Goal: Transaction & Acquisition: Book appointment/travel/reservation

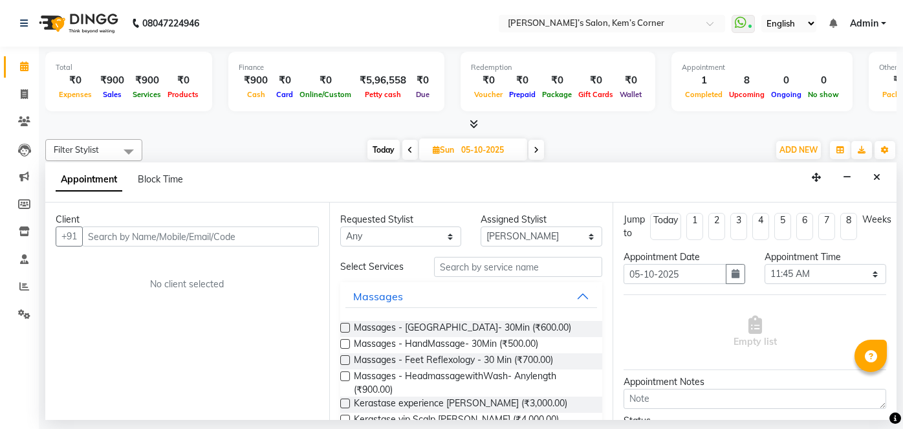
select select "74060"
select select "705"
select select "tentative"
click at [875, 176] on icon "Close" at bounding box center [876, 177] width 7 height 9
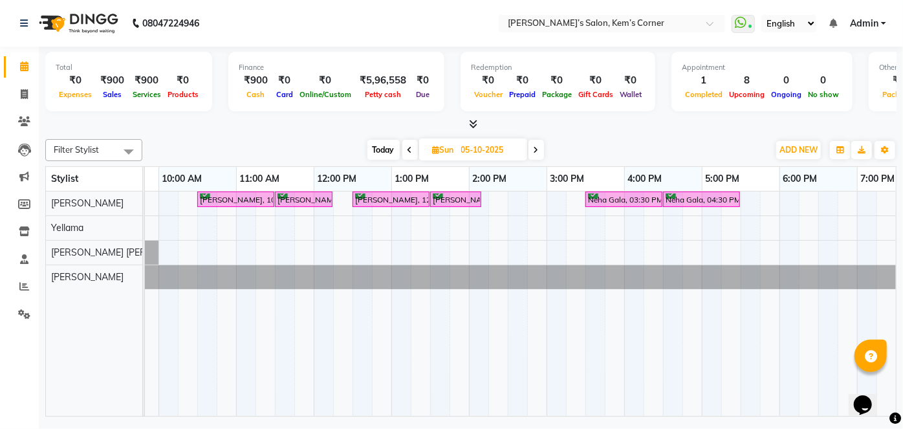
click at [538, 144] on span at bounding box center [537, 150] width 16 height 20
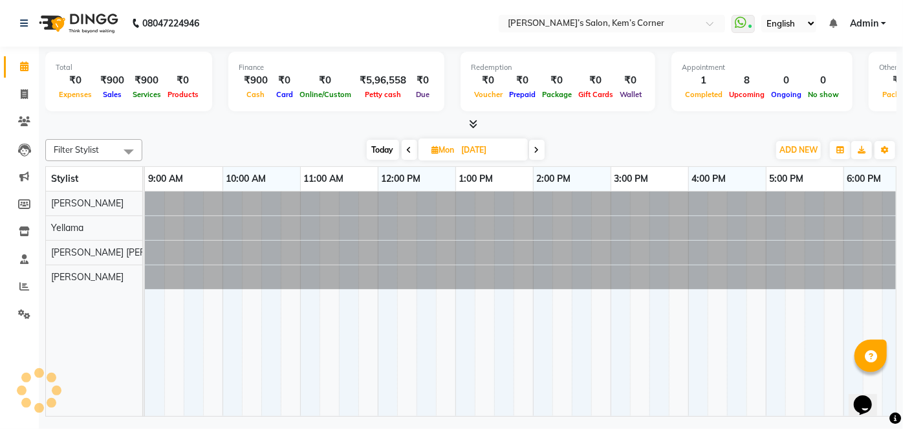
scroll to position [0, 257]
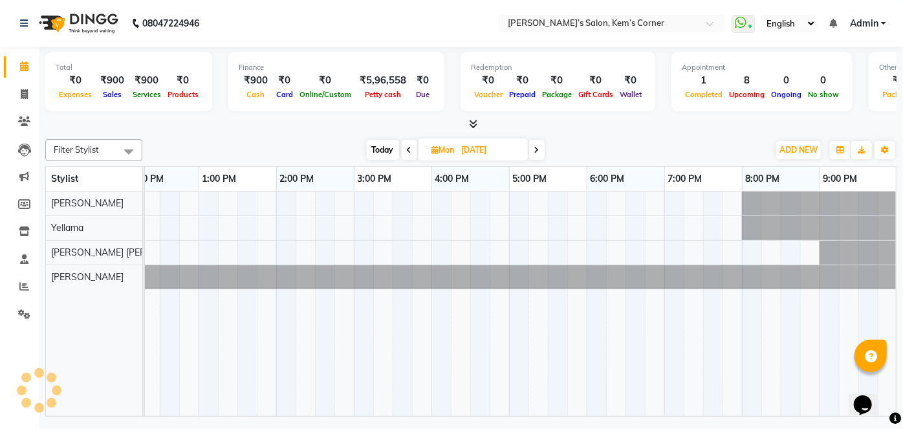
click at [538, 144] on span at bounding box center [537, 150] width 16 height 20
type input "[DATE]"
click at [518, 195] on div at bounding box center [392, 303] width 1009 height 224
select select "50293"
select select "tentative"
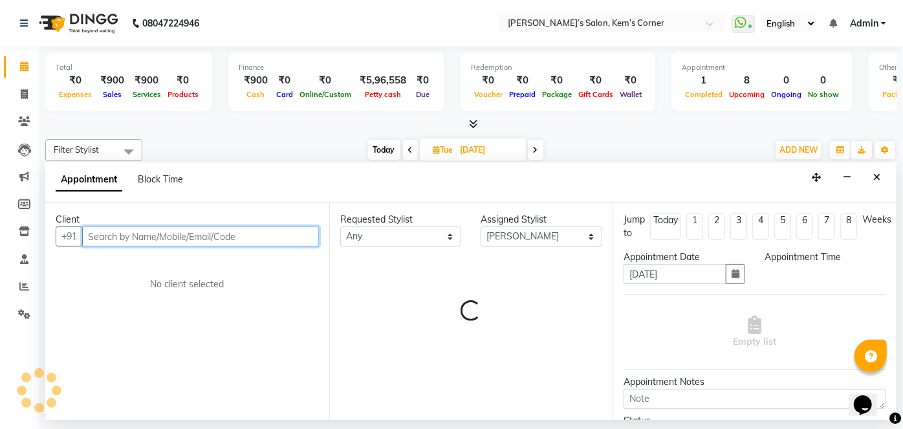
select select "1020"
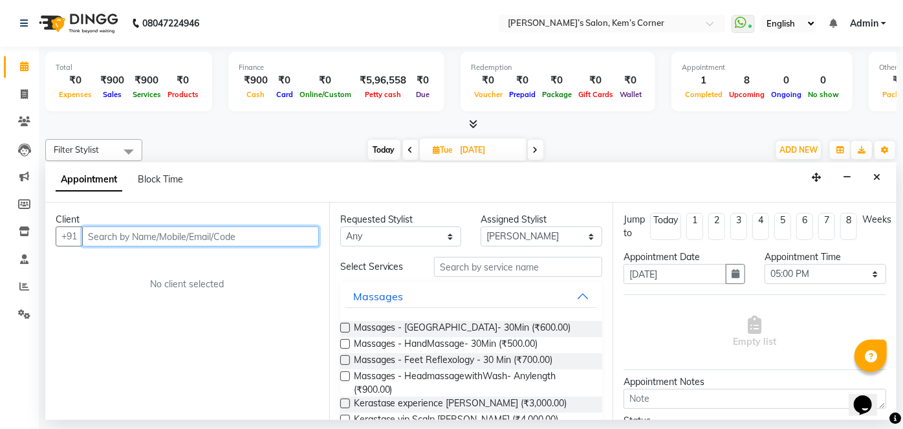
click at [246, 232] on input "text" at bounding box center [200, 236] width 237 height 20
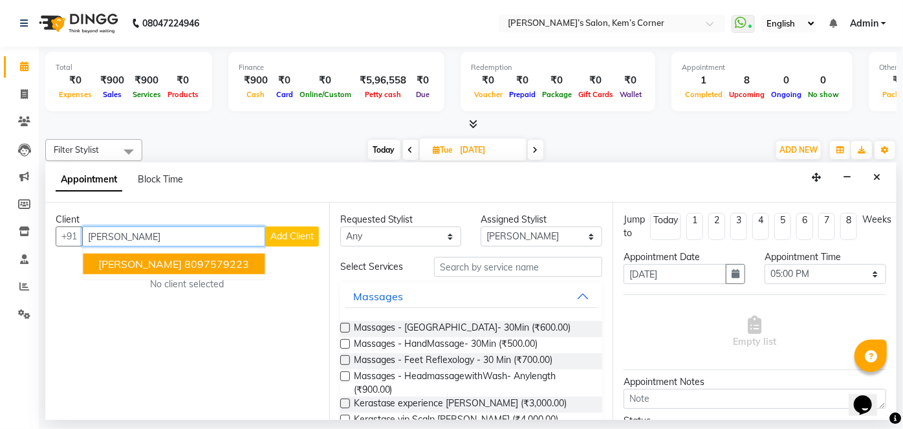
click at [197, 269] on button "[PERSON_NAME] 8097579223" at bounding box center [174, 264] width 182 height 21
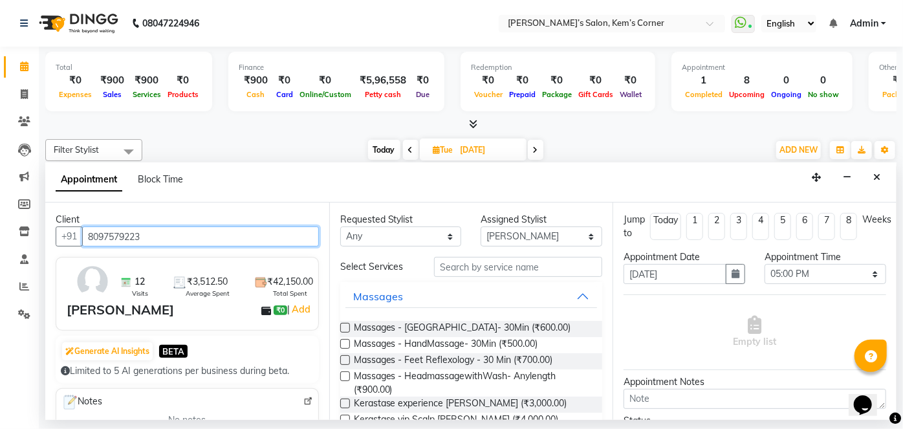
type input "8097579223"
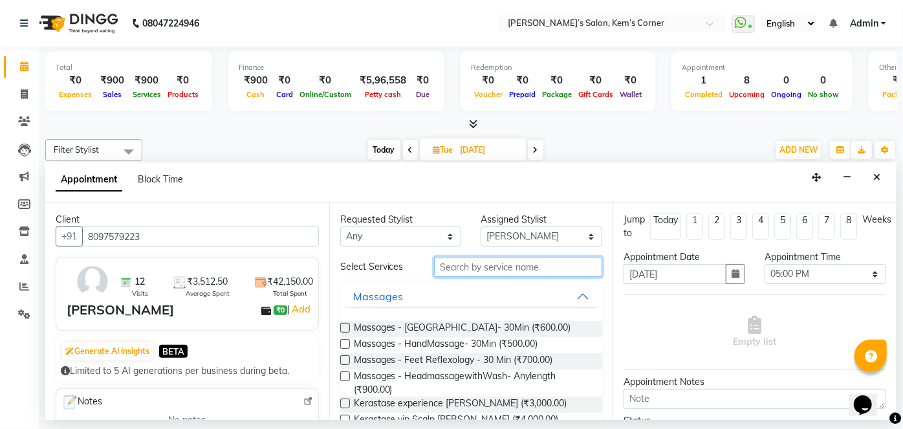
click at [512, 268] on input "text" at bounding box center [518, 267] width 168 height 20
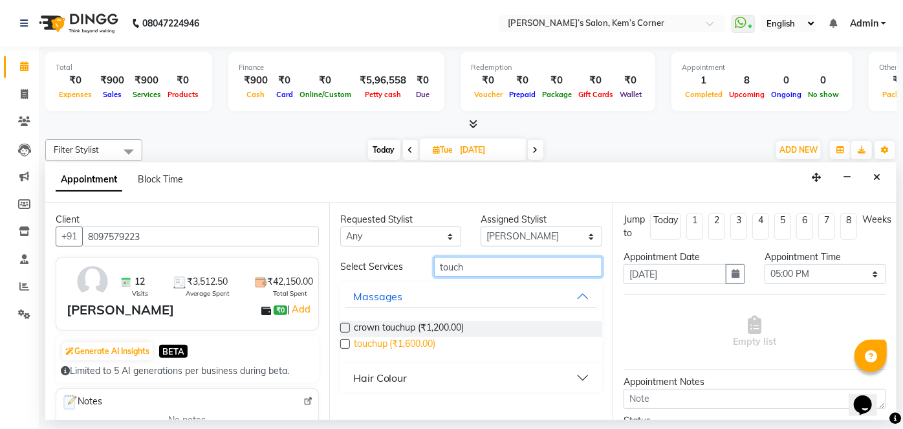
type input "touch"
click at [403, 342] on span "touchup (₹1,600.00)" at bounding box center [395, 345] width 82 height 16
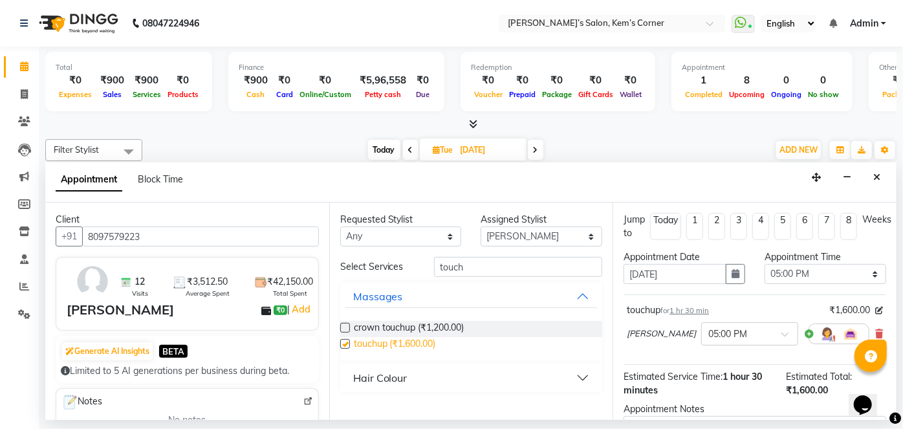
checkbox input "false"
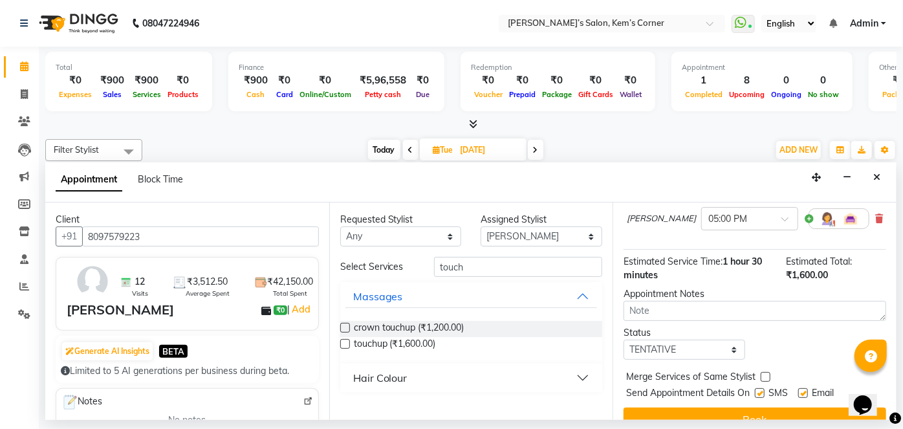
scroll to position [117, 0]
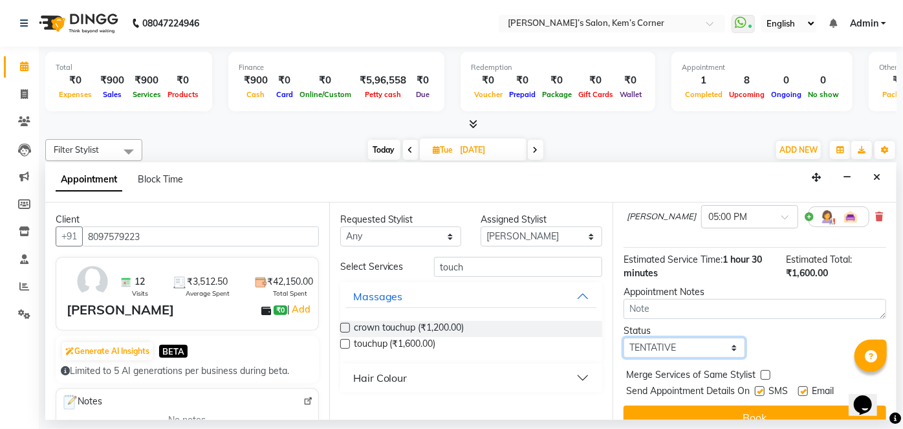
click at [725, 342] on select "Select TENTATIVE CONFIRM UPCOMING" at bounding box center [685, 348] width 122 height 20
select select "confirm booking"
click at [624, 338] on select "Select TENTATIVE CONFIRM UPCOMING" at bounding box center [685, 348] width 122 height 20
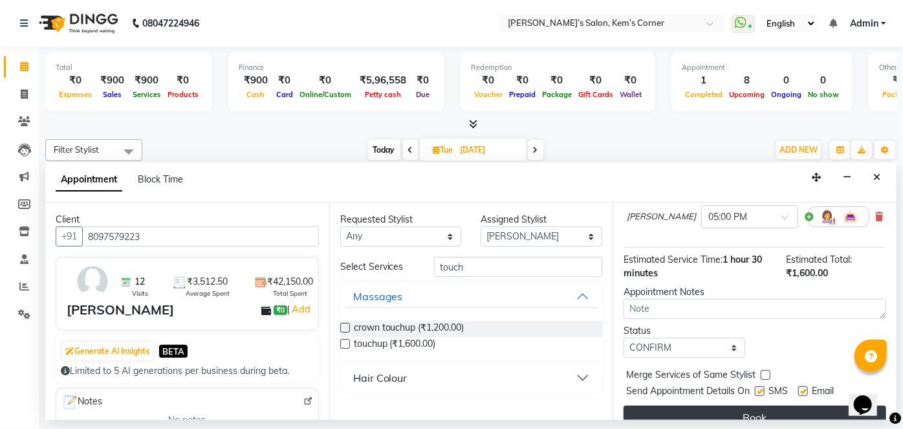
click at [670, 413] on button "Book" at bounding box center [755, 417] width 263 height 23
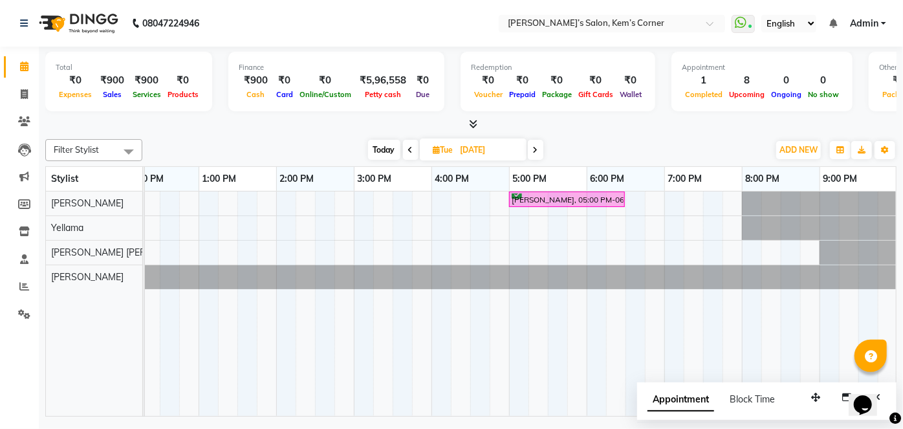
click at [716, 312] on td at bounding box center [712, 303] width 19 height 224
drag, startPoint x: 523, startPoint y: 142, endPoint x: 469, endPoint y: 145, distance: 53.8
click at [476, 151] on div "Total ₹0 Expenses ₹900 Sales ₹900 Services ₹0 Products Finance ₹900 Cash ₹0 Car…" at bounding box center [471, 233] width 864 height 373
click at [378, 147] on span "Today" at bounding box center [384, 150] width 32 height 20
type input "04-10-2025"
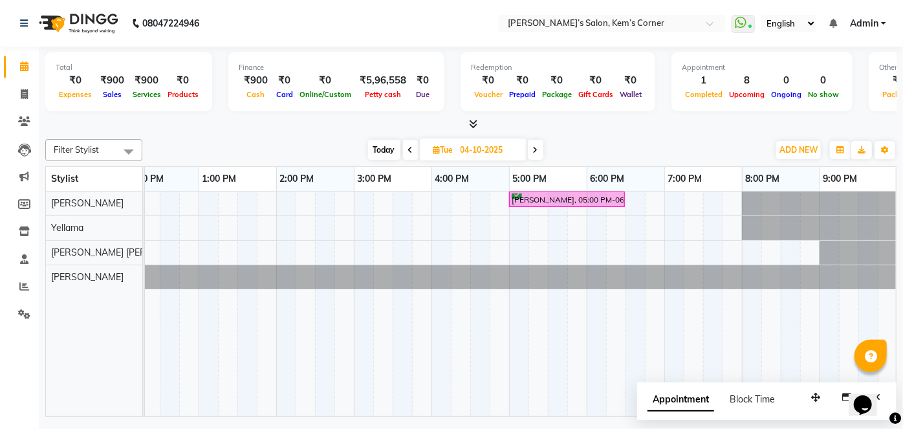
scroll to position [0, 257]
